Goal: Information Seeking & Learning: Learn about a topic

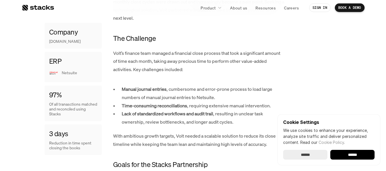
scroll to position [331, 0]
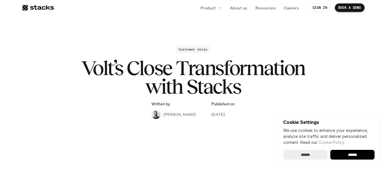
click at [309, 155] on input "******" at bounding box center [305, 155] width 44 height 10
